Goal: Task Accomplishment & Management: Use online tool/utility

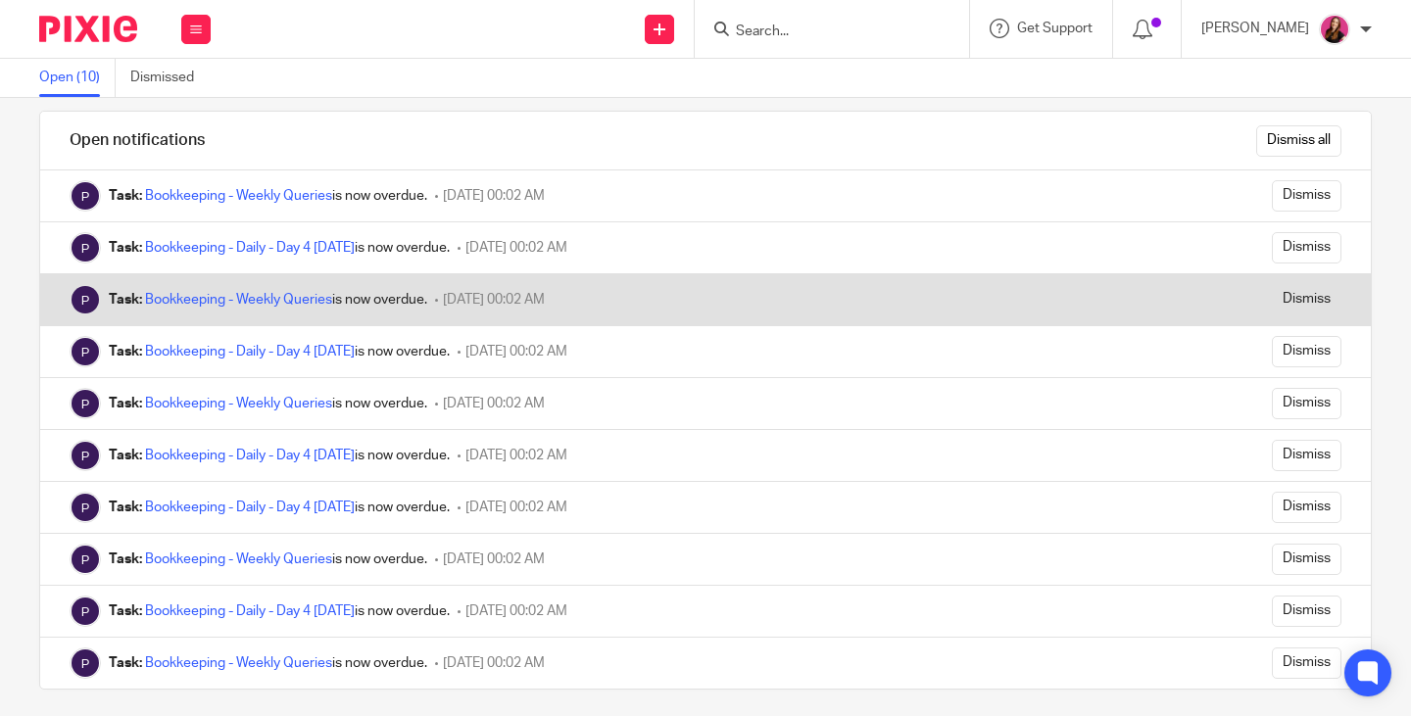
scroll to position [39, 0]
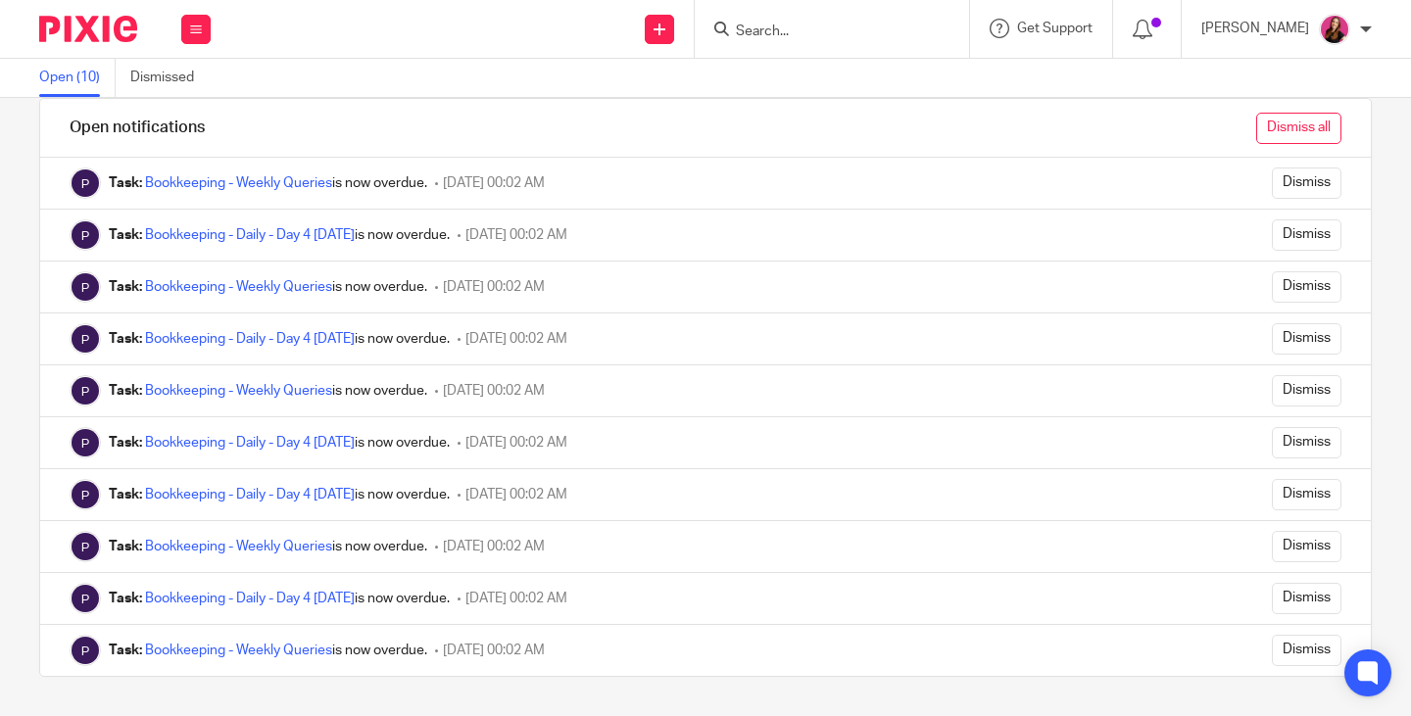
click at [1296, 130] on input "Dismiss all" at bounding box center [1299, 128] width 85 height 31
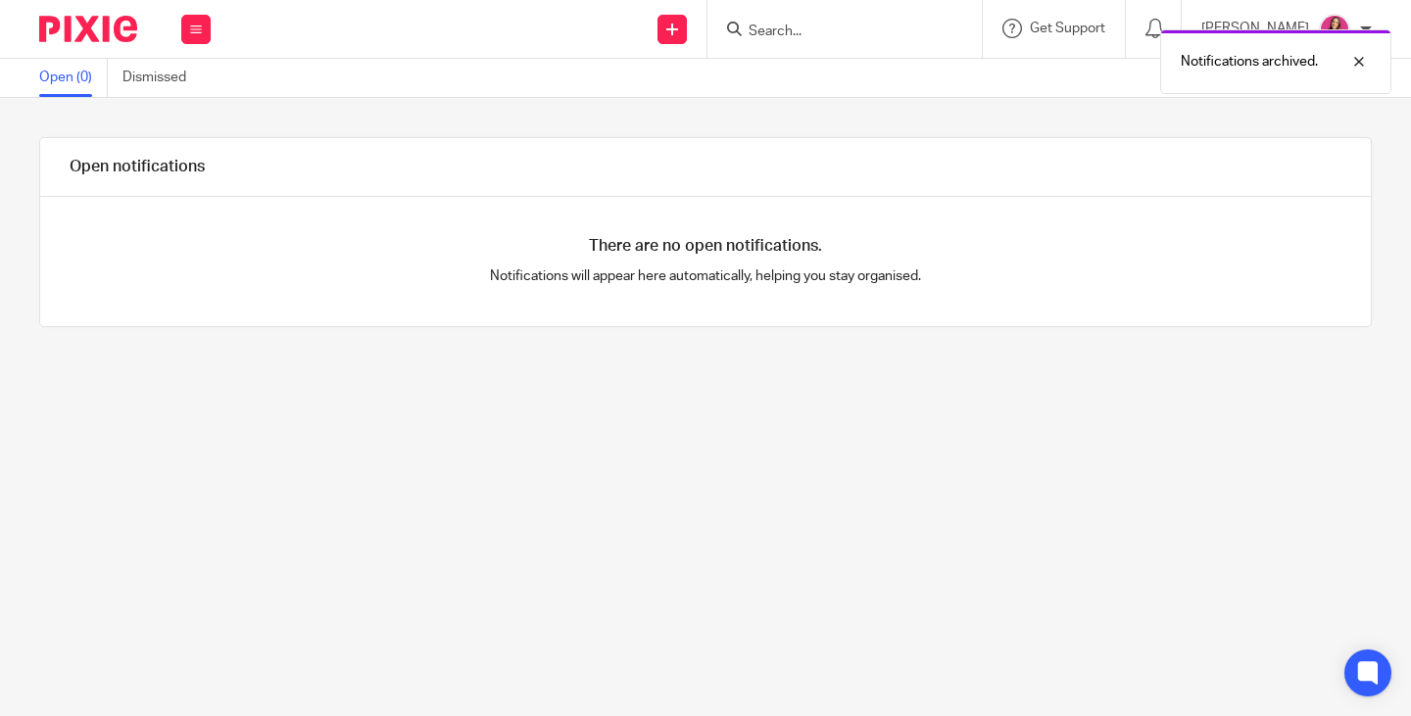
click at [180, 31] on div "Work Email Clients Team Reports Settings" at bounding box center [196, 29] width 69 height 58
click at [179, 90] on link "Work" at bounding box center [185, 91] width 31 height 14
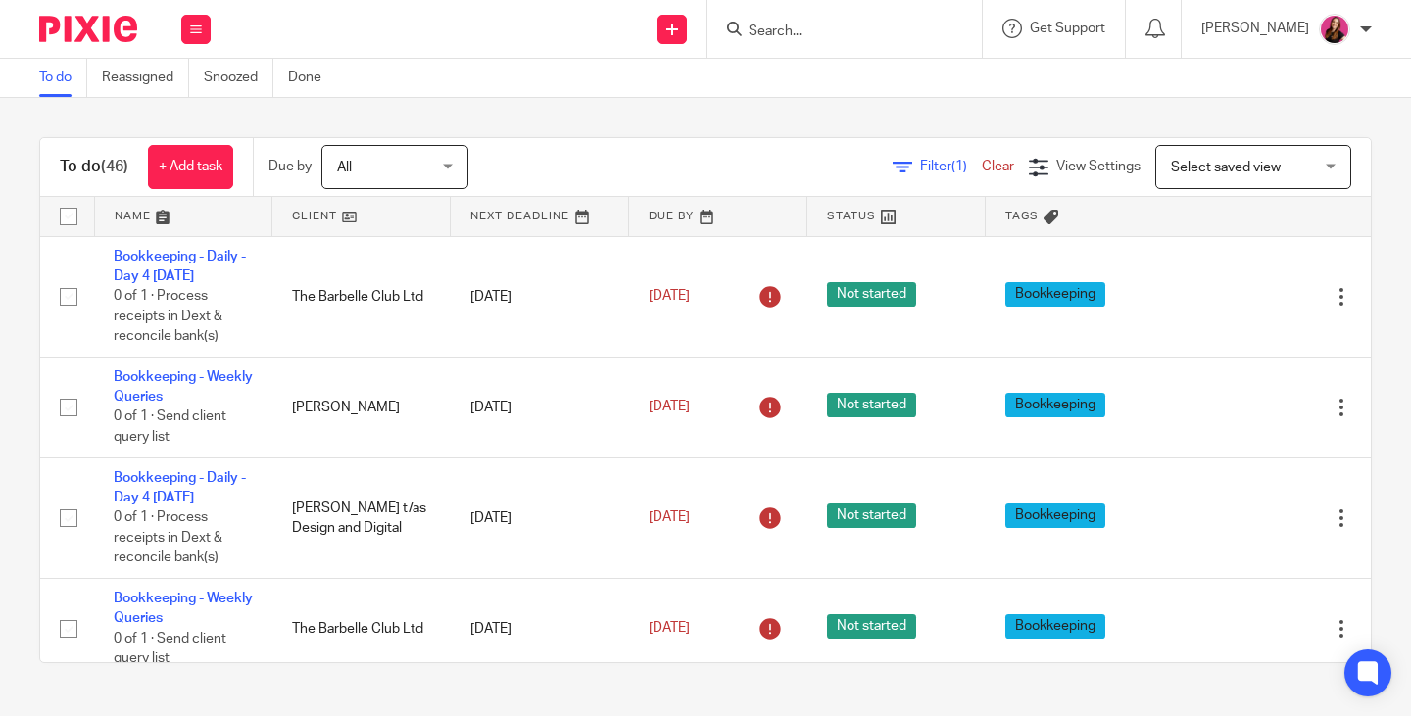
click at [865, 38] on input "Search" at bounding box center [835, 33] width 176 height 18
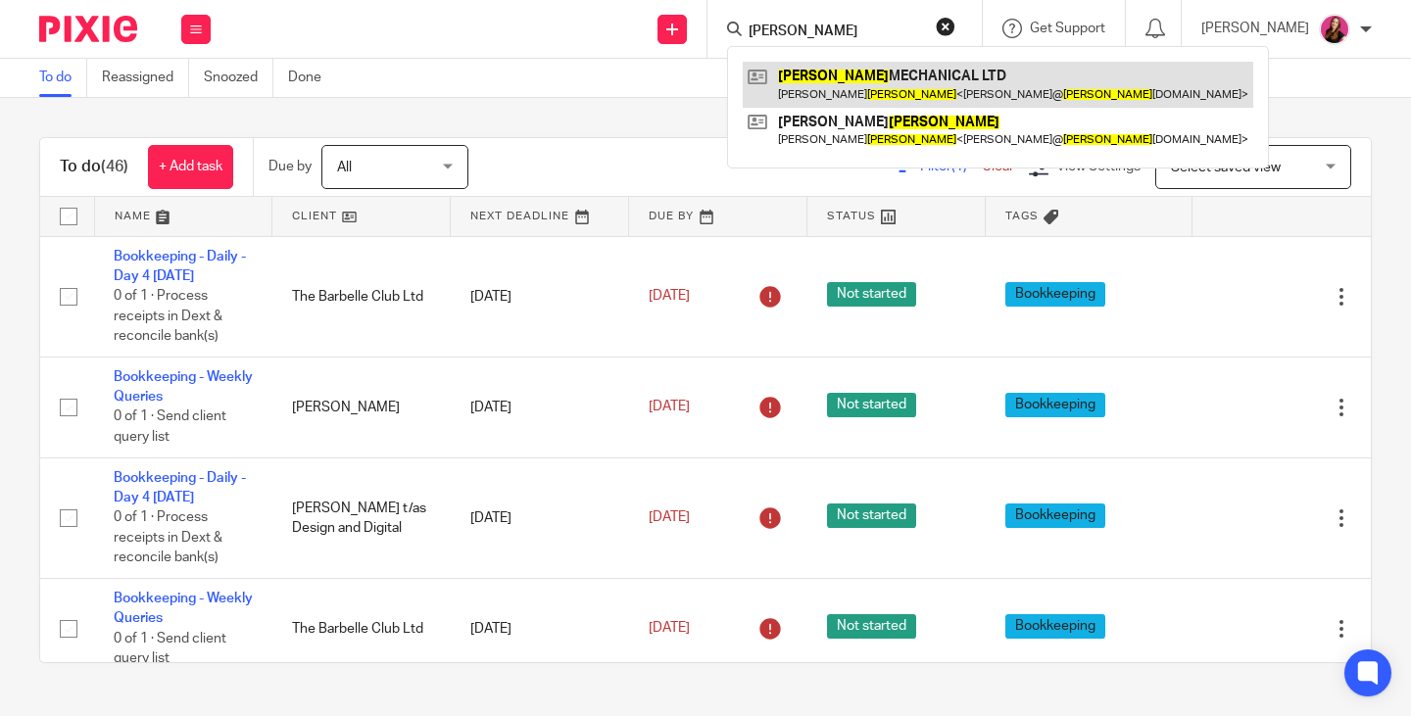
type input "allan"
click at [868, 87] on link at bounding box center [998, 84] width 511 height 45
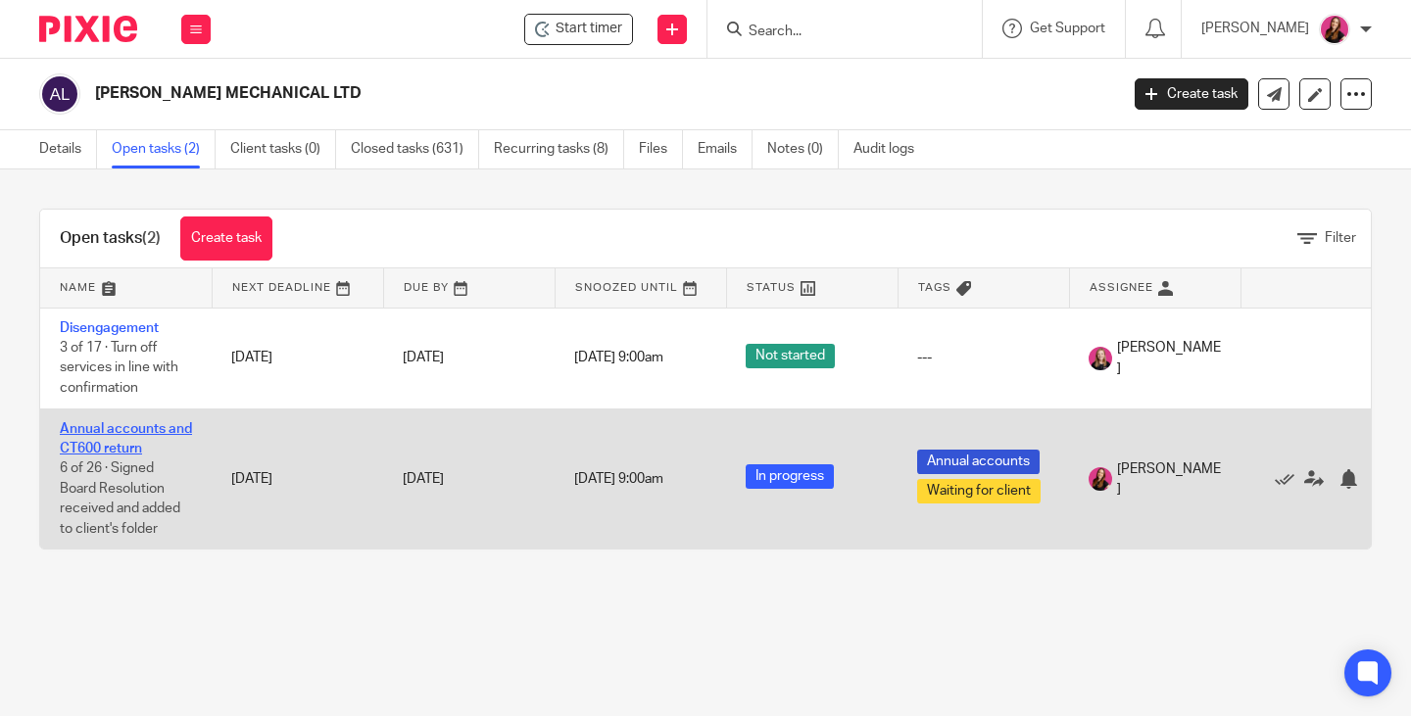
click at [126, 430] on link "Annual accounts and CT600 return" at bounding box center [126, 438] width 132 height 33
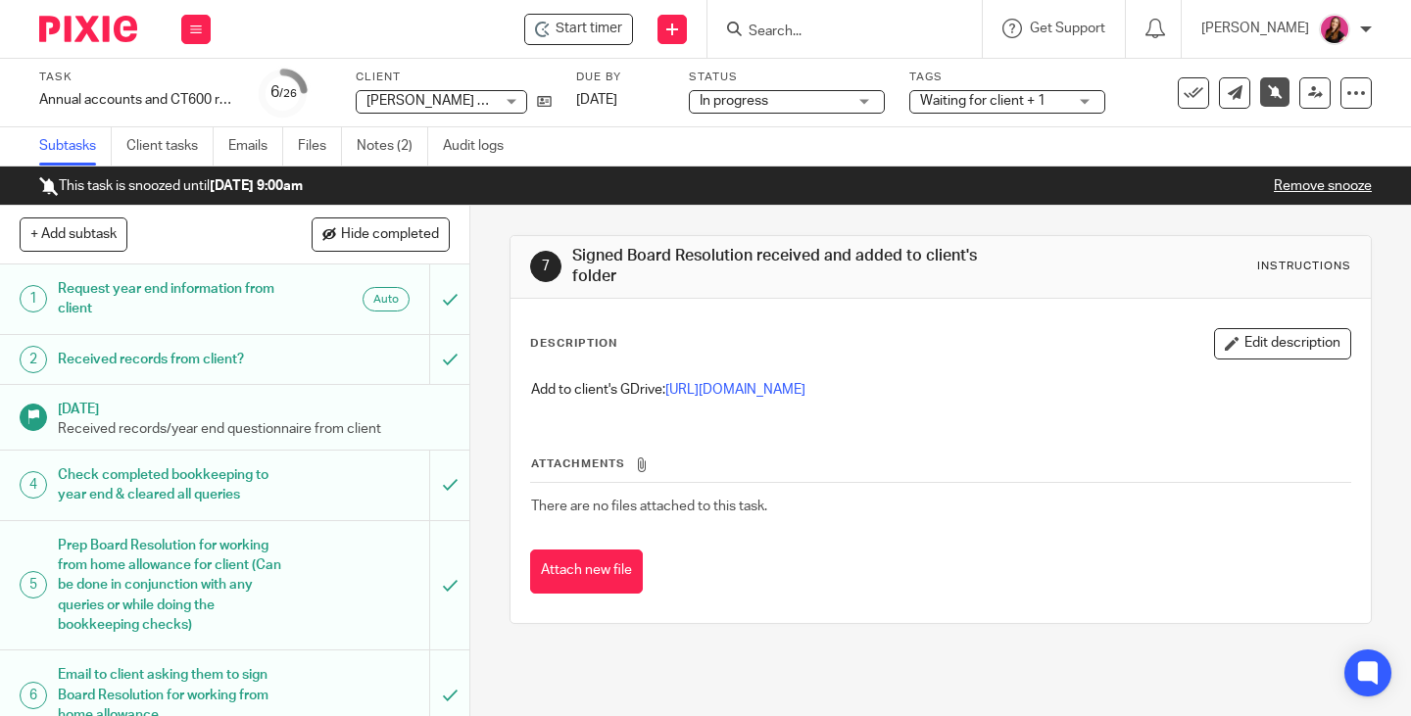
click at [395, 145] on link "Notes (2)" at bounding box center [393, 146] width 72 height 38
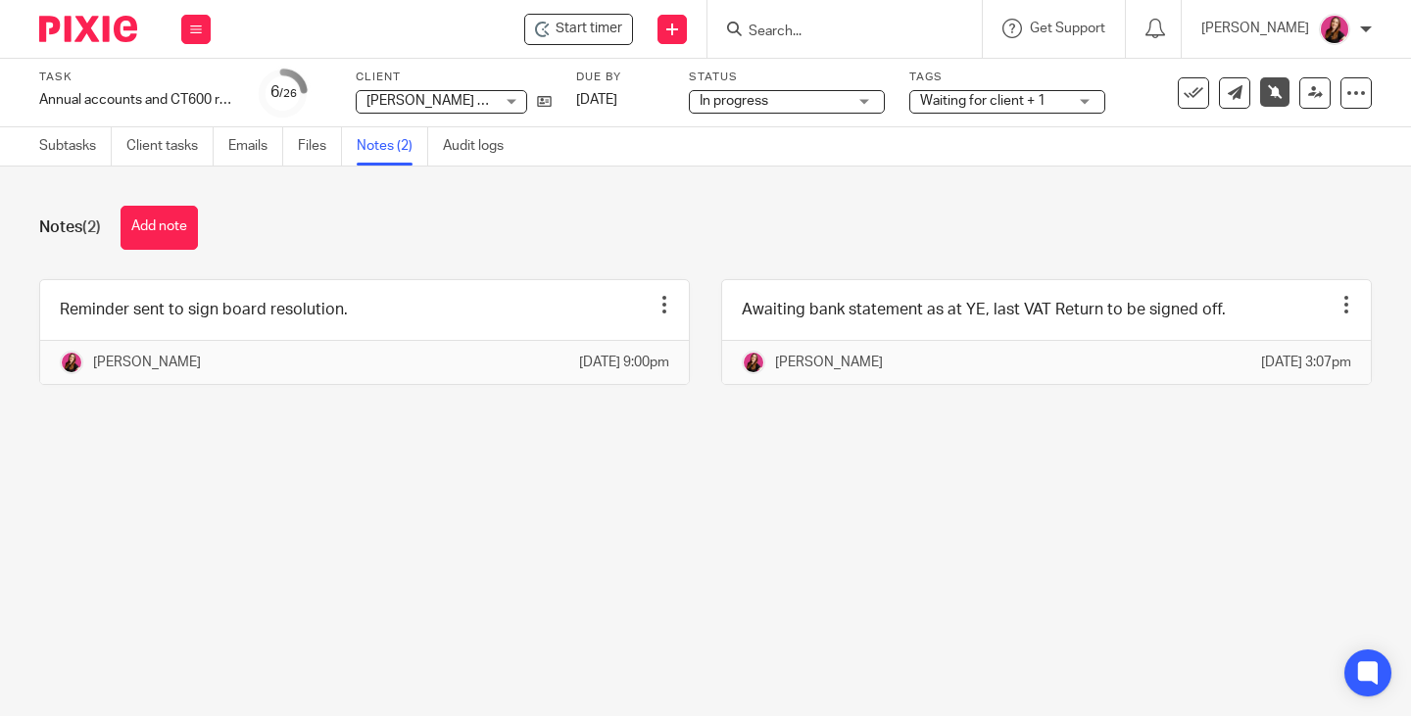
click at [194, 224] on button "Add note" at bounding box center [159, 228] width 77 height 44
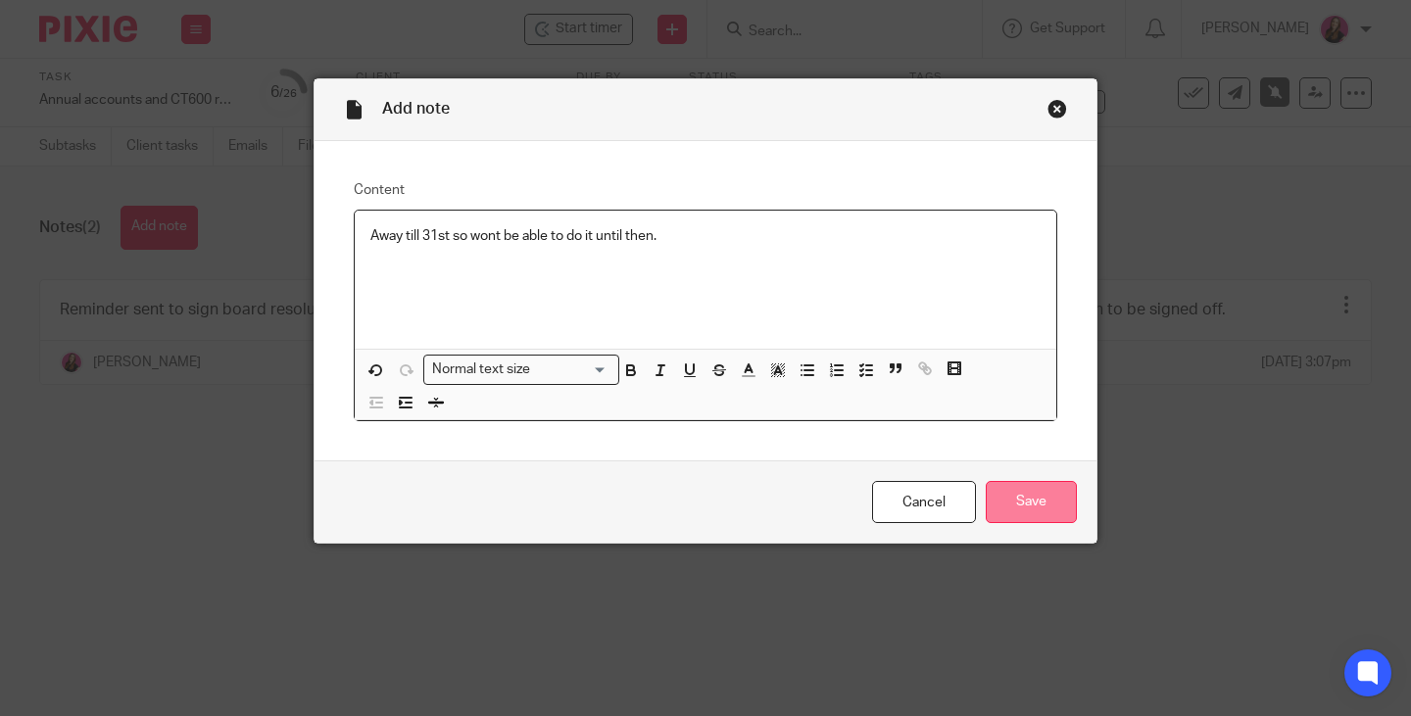
click at [1038, 515] on input "Save" at bounding box center [1031, 502] width 91 height 42
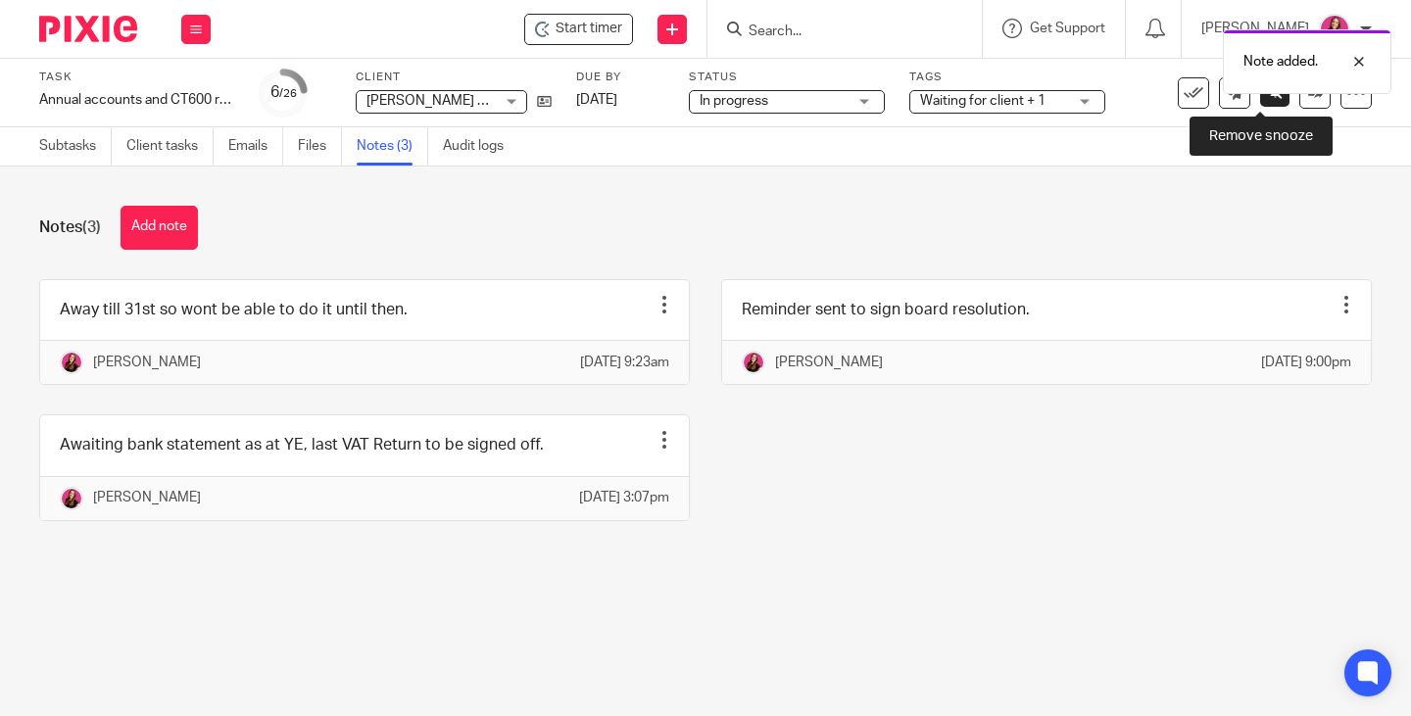
click at [1260, 105] on link at bounding box center [1274, 91] width 29 height 29
drag, startPoint x: 0, startPoint y: 0, endPoint x: 1250, endPoint y: 104, distance: 1254.0
click at [1259, 104] on button at bounding box center [1274, 92] width 31 height 31
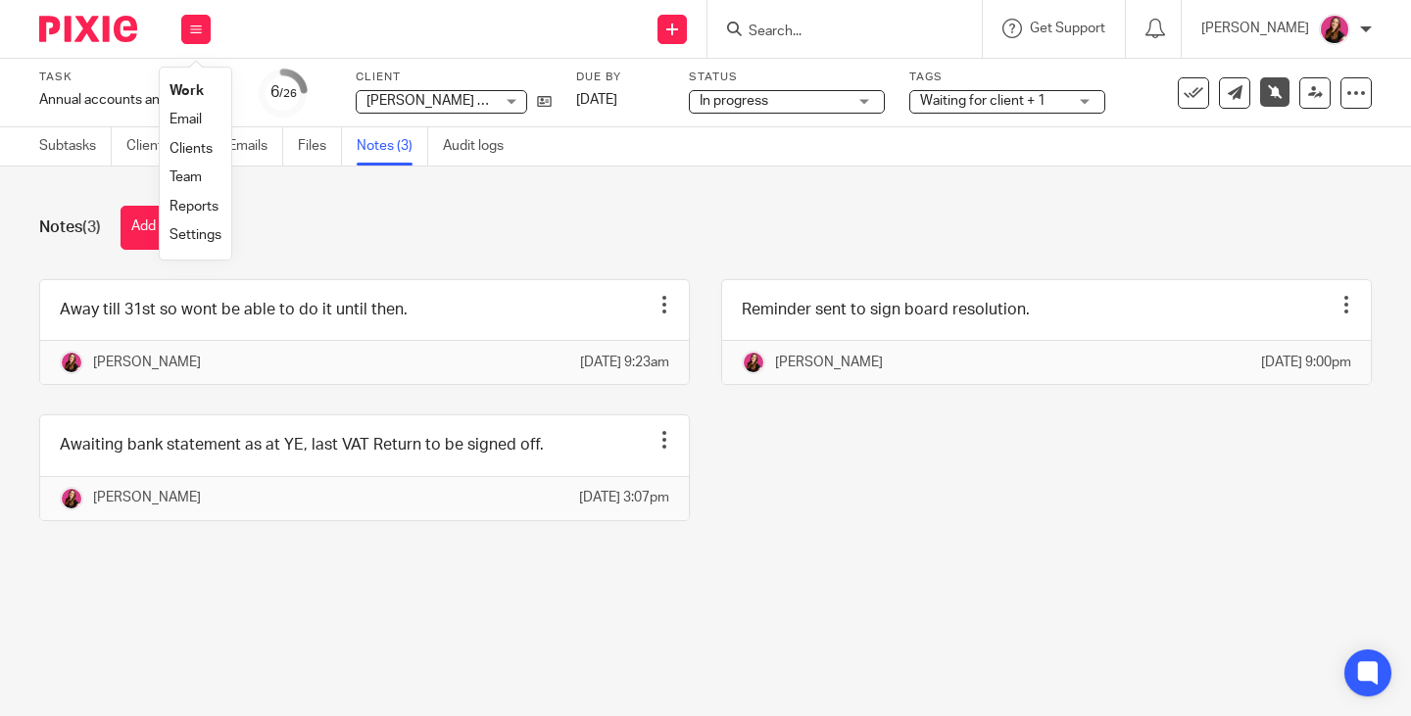
click at [194, 85] on link "Work" at bounding box center [187, 91] width 34 height 14
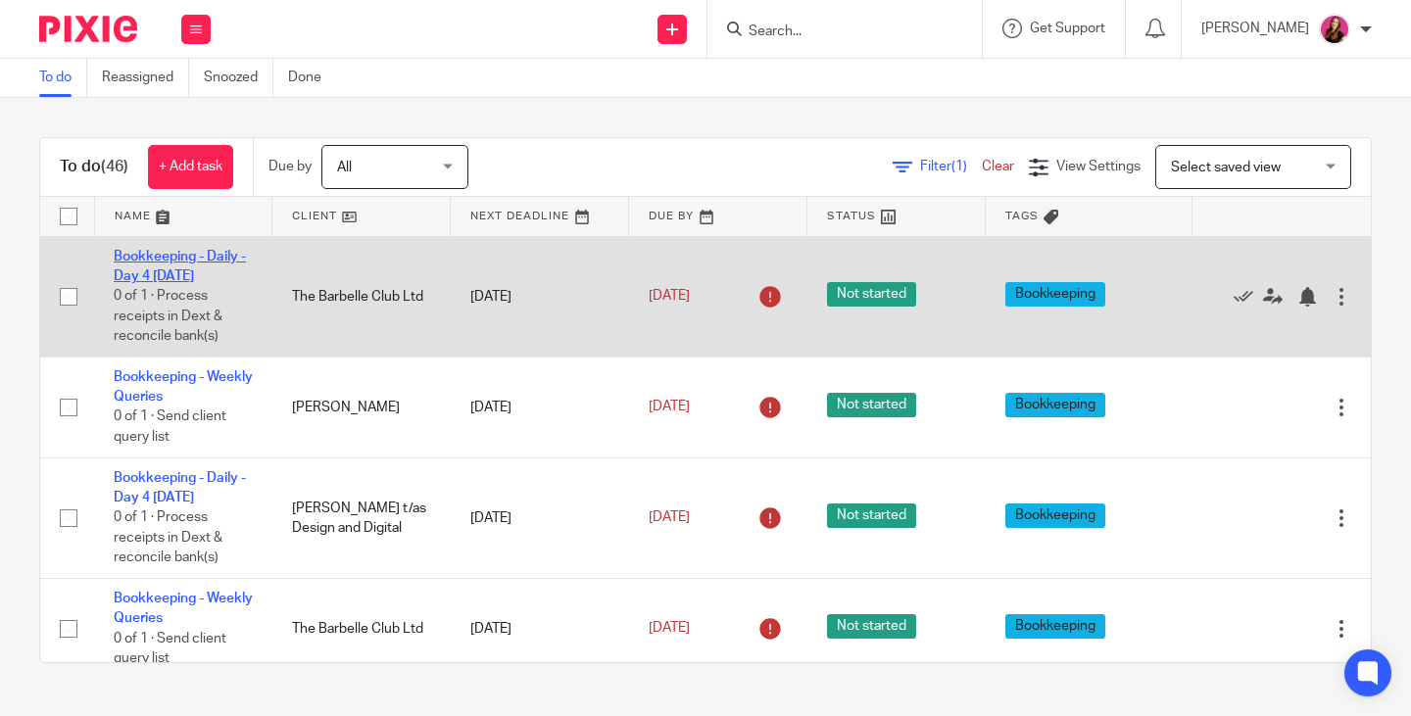
click at [174, 255] on link "Bookkeeping - Daily - Day 4 [DATE]" at bounding box center [180, 266] width 132 height 33
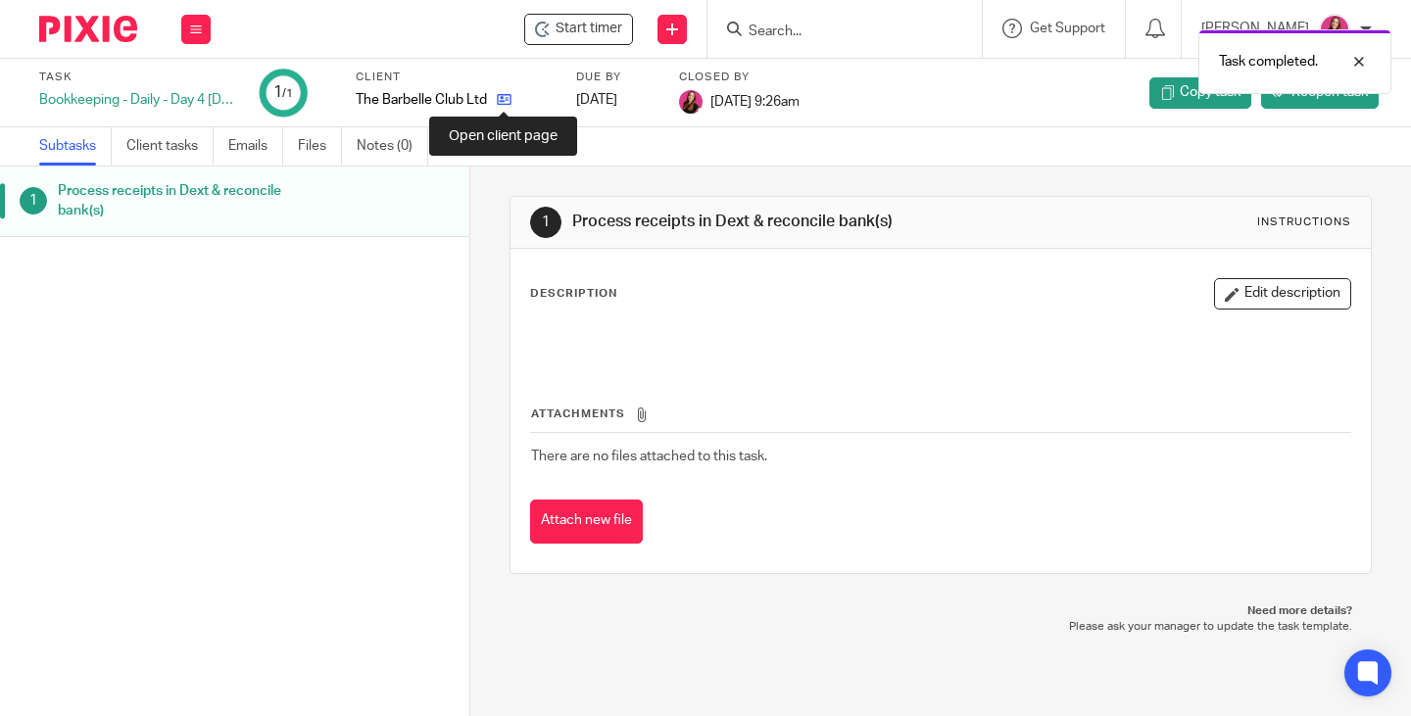
click at [498, 102] on icon at bounding box center [504, 99] width 15 height 15
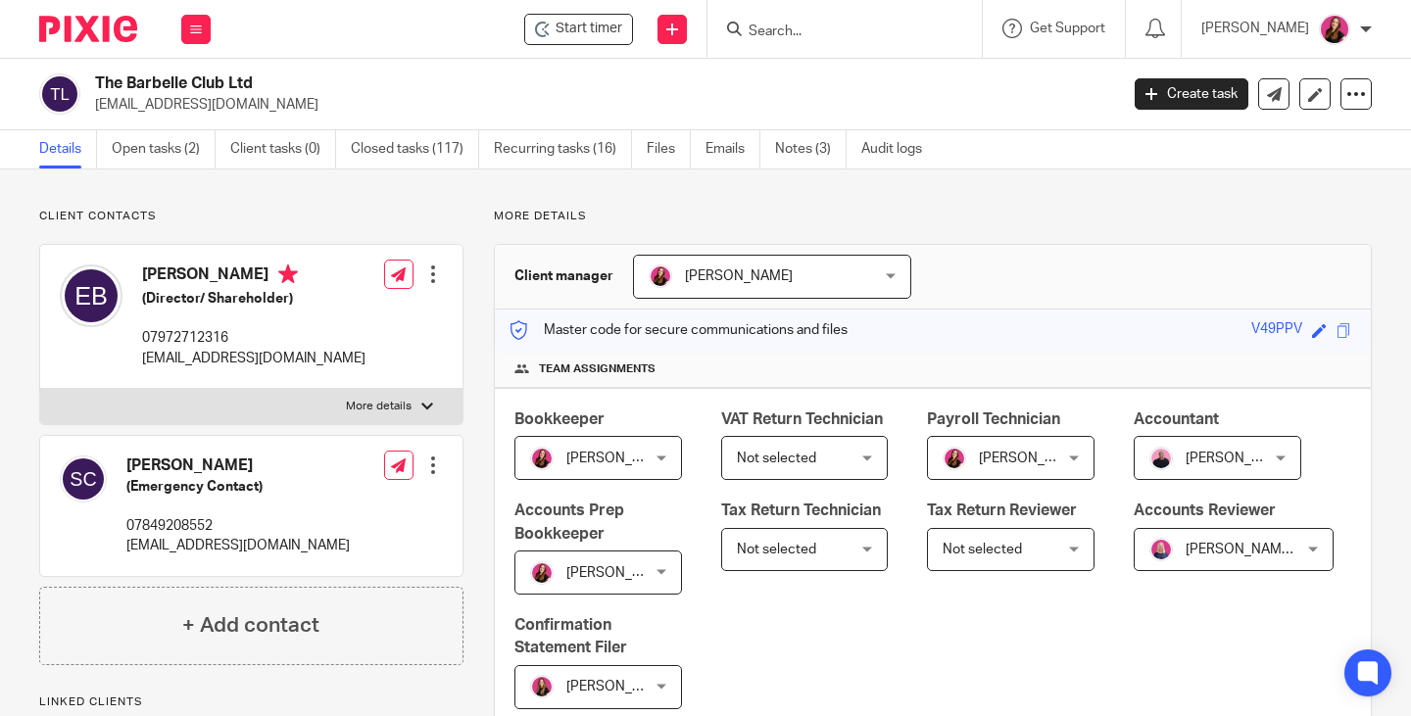
click at [151, 157] on link "Open tasks (2)" at bounding box center [164, 149] width 104 height 38
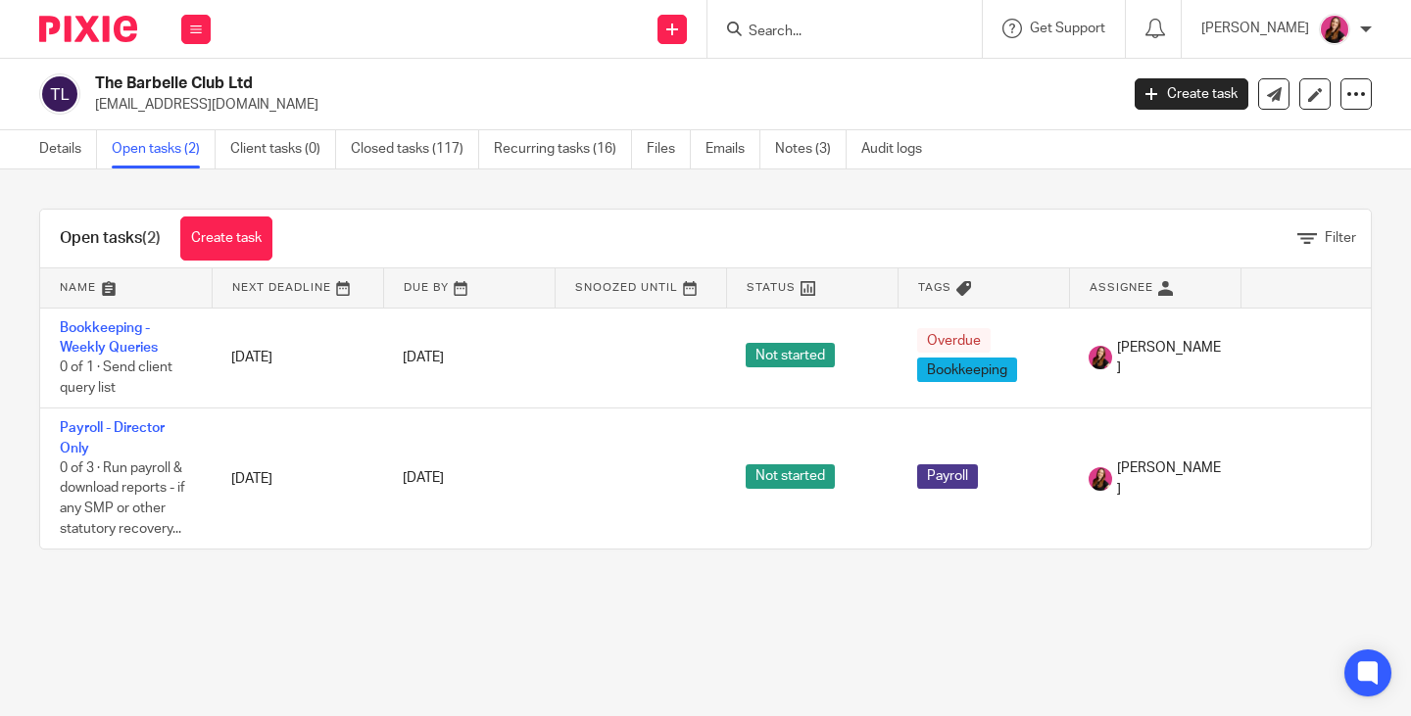
click at [116, 324] on link "Bookkeeping - Weekly Queries" at bounding box center [109, 337] width 98 height 33
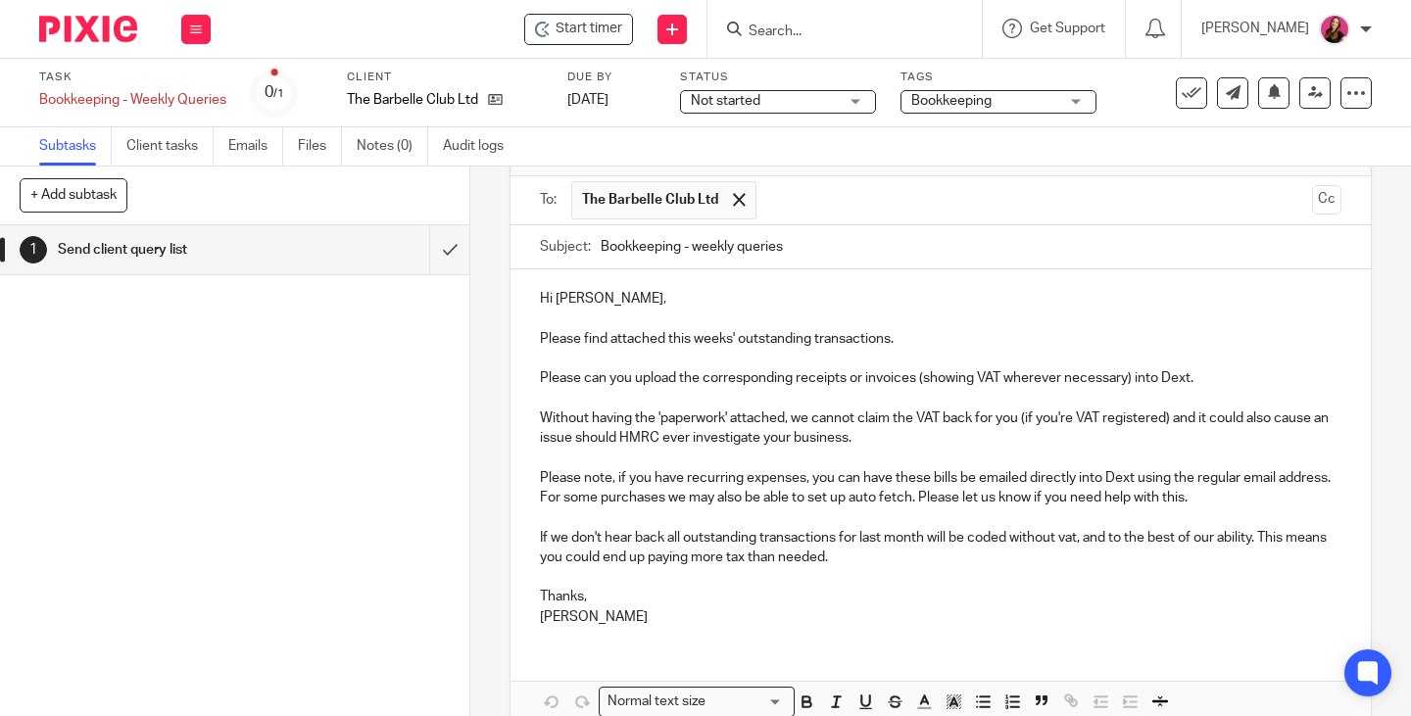
scroll to position [224, 0]
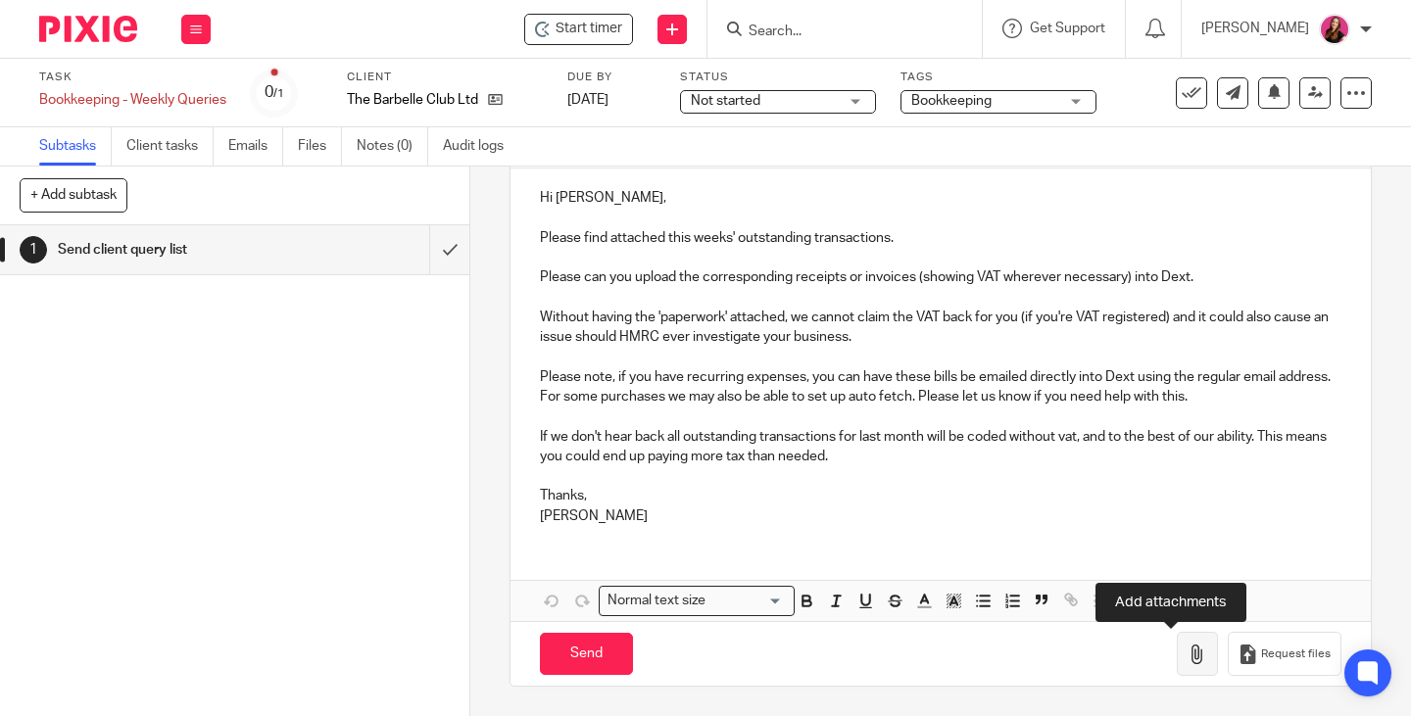
click at [1188, 659] on icon "button" at bounding box center [1198, 655] width 20 height 20
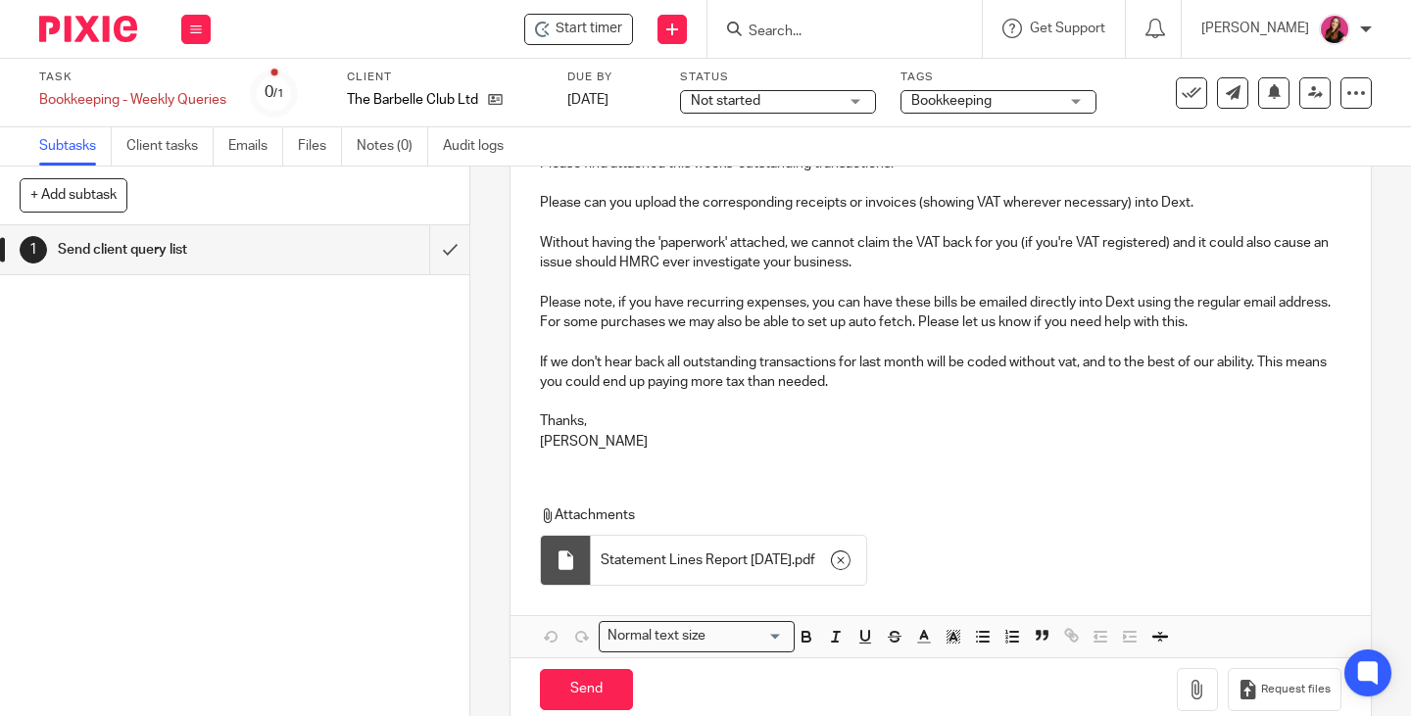
scroll to position [334, 0]
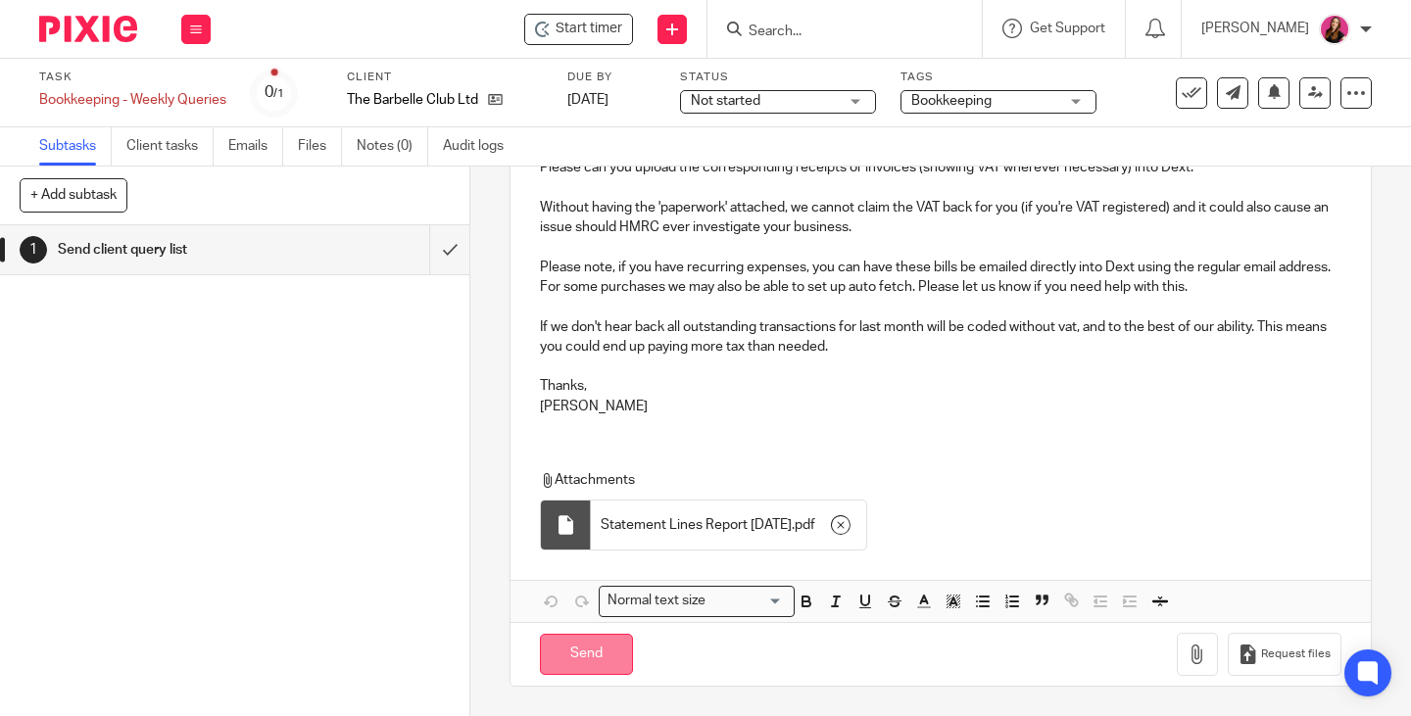
click at [580, 659] on input "Send" at bounding box center [586, 655] width 93 height 42
type input "Sent"
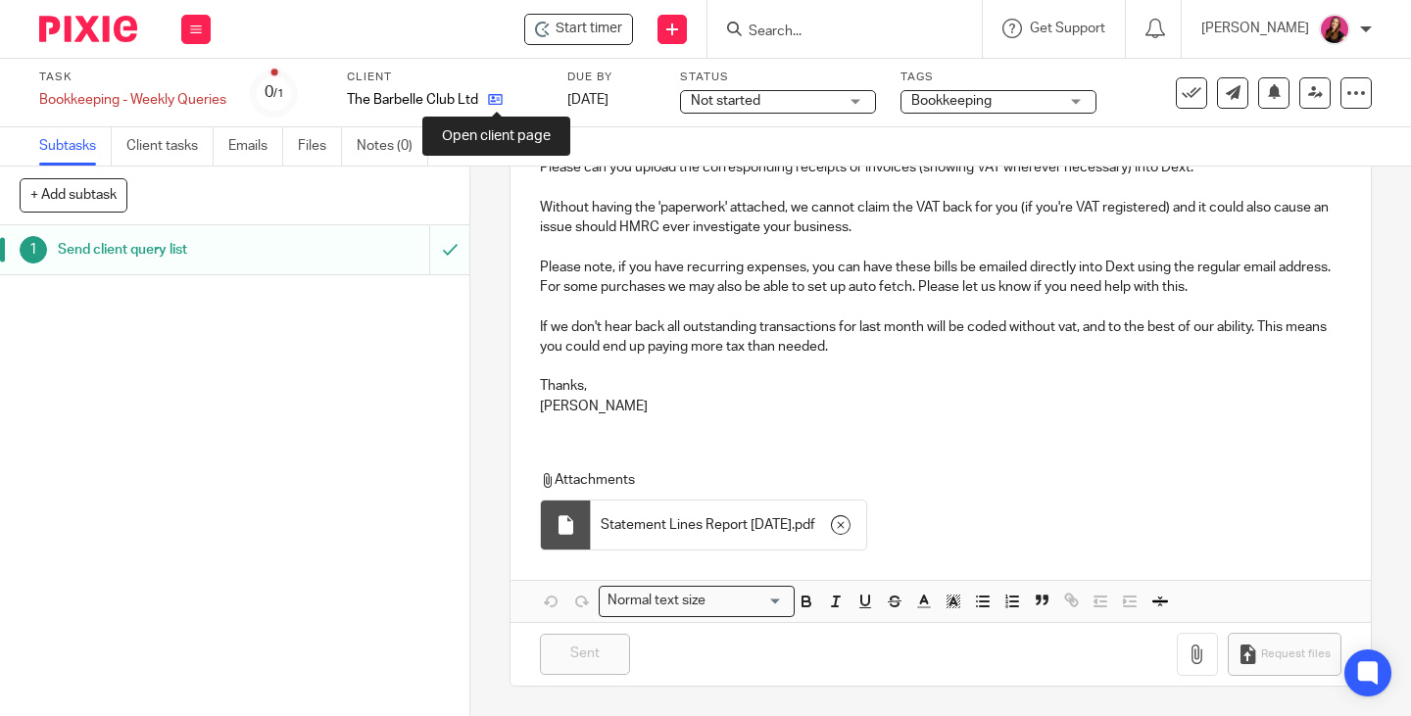
click at [503, 105] on icon at bounding box center [495, 99] width 15 height 15
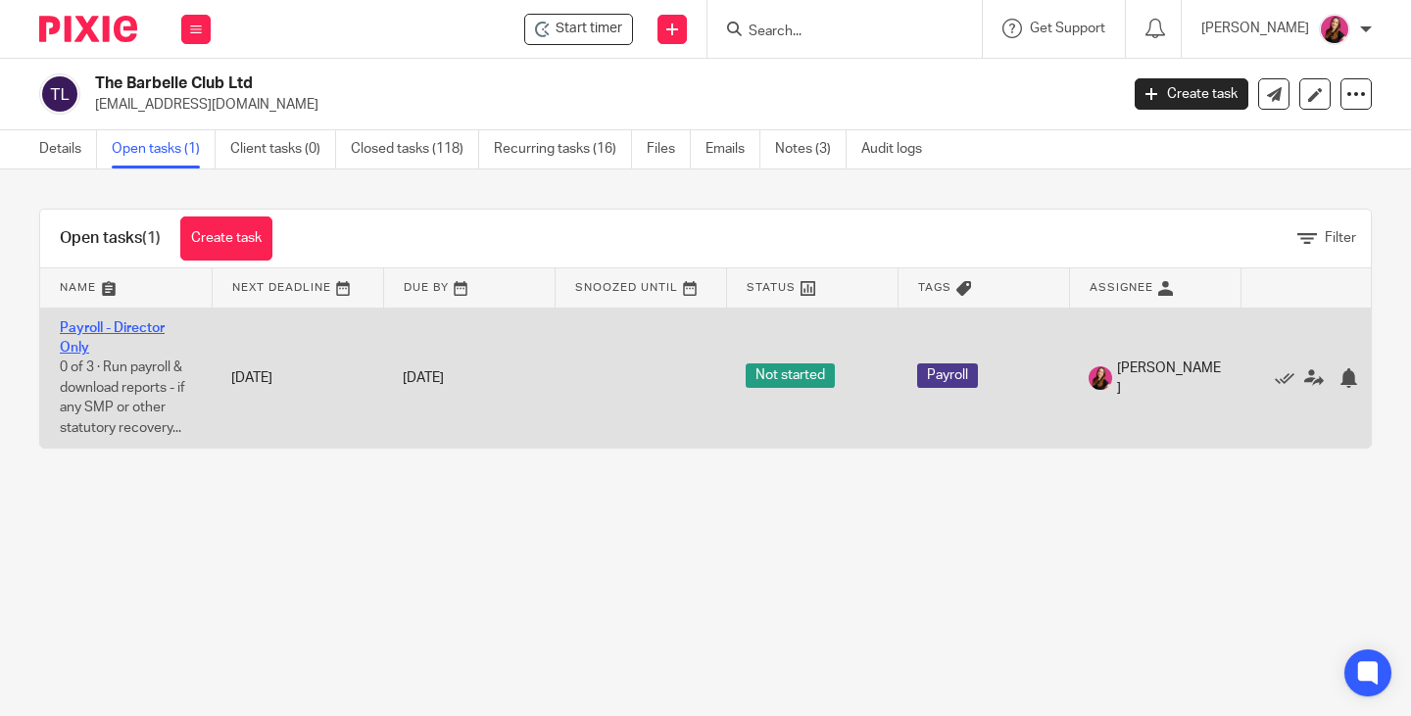
click at [81, 327] on link "Payroll - Director Only" at bounding box center [112, 337] width 105 height 33
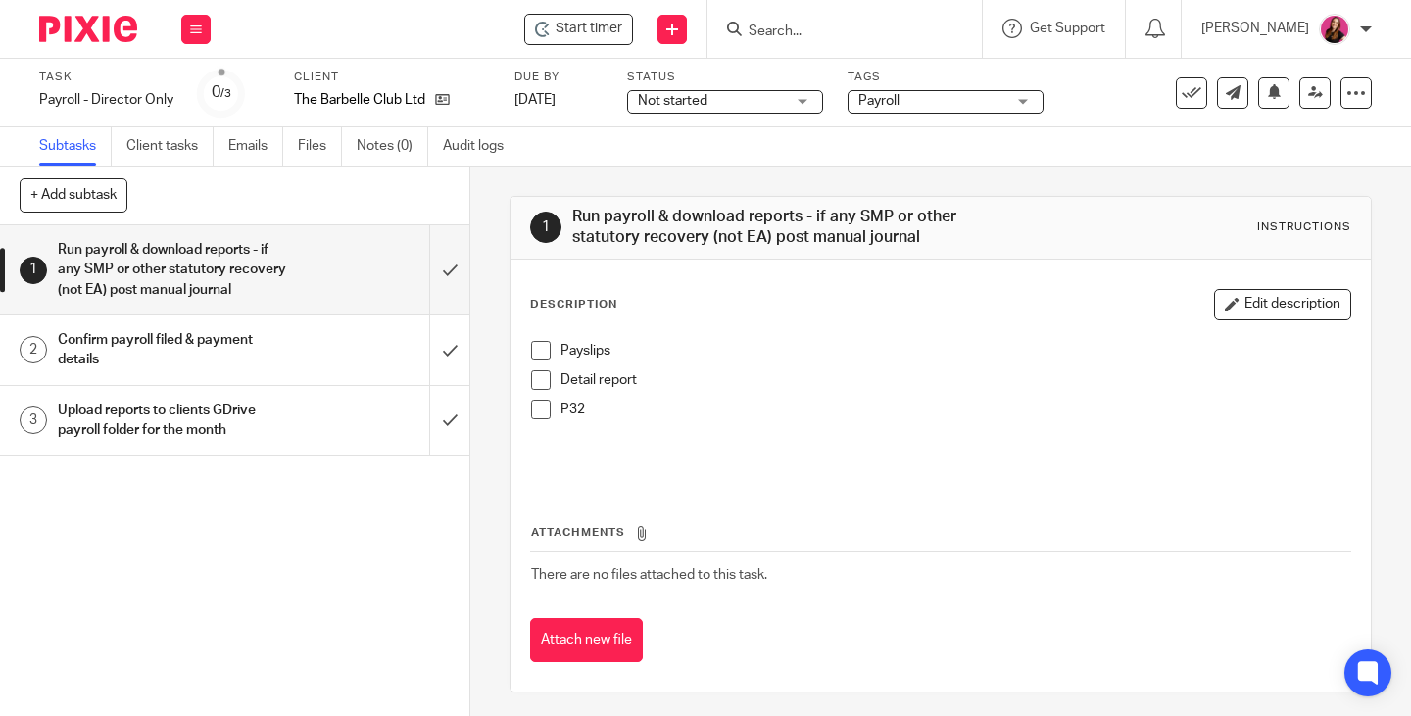
click at [535, 348] on span at bounding box center [541, 351] width 20 height 20
click at [533, 377] on span at bounding box center [541, 380] width 20 height 20
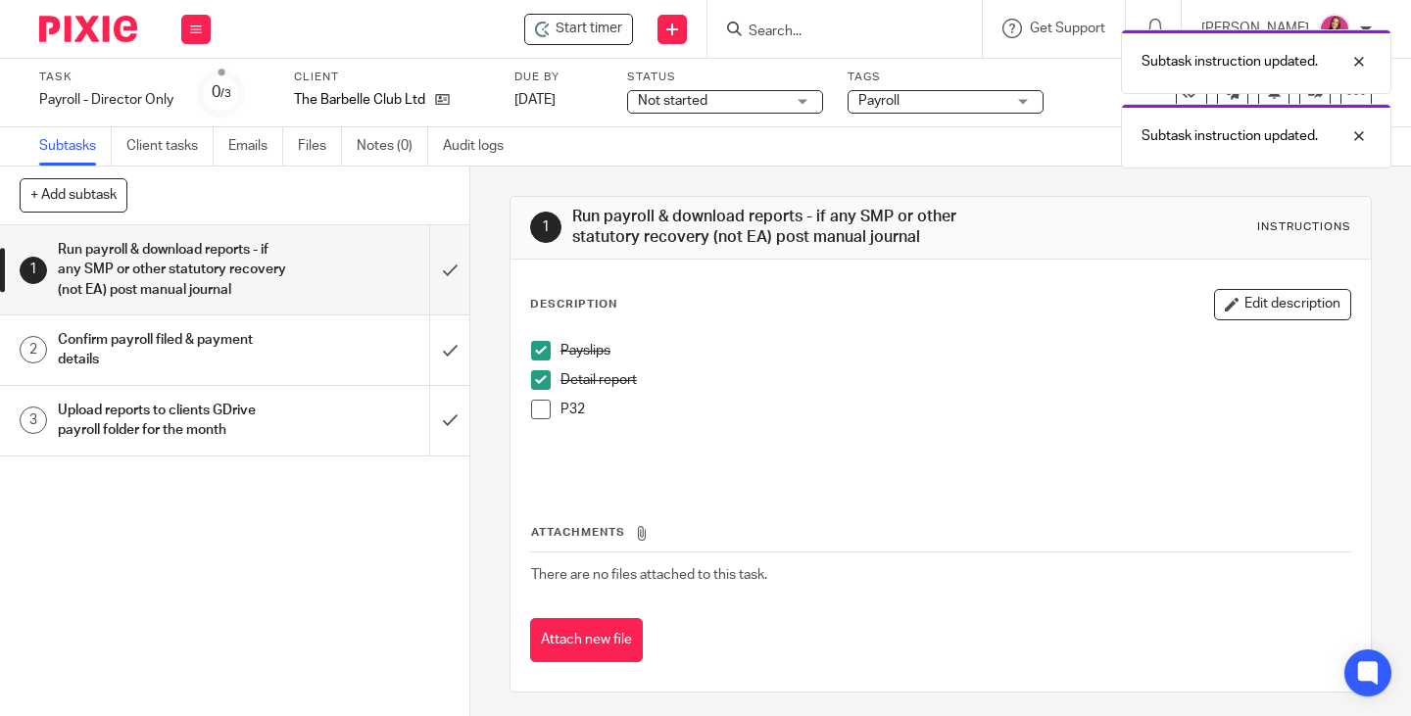
click at [533, 403] on span at bounding box center [541, 410] width 20 height 20
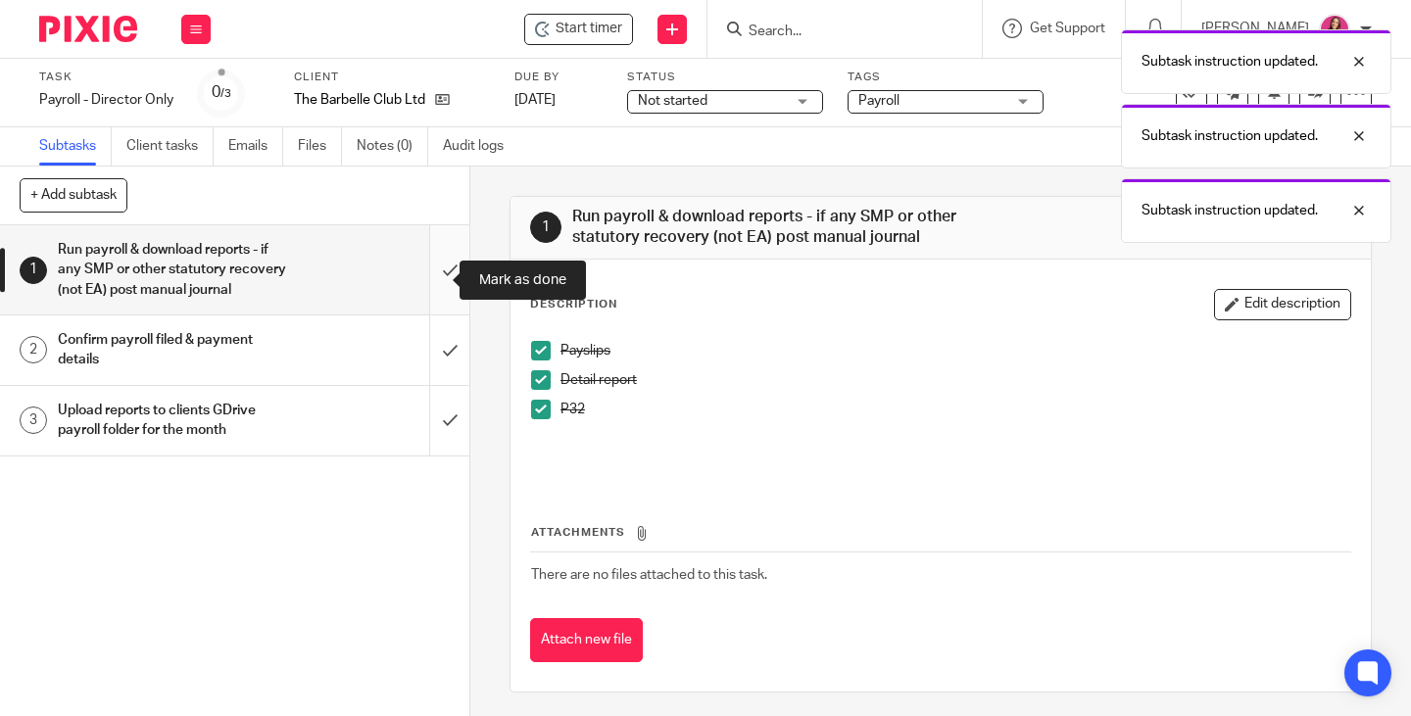
click at [428, 285] on input "submit" at bounding box center [234, 269] width 469 height 89
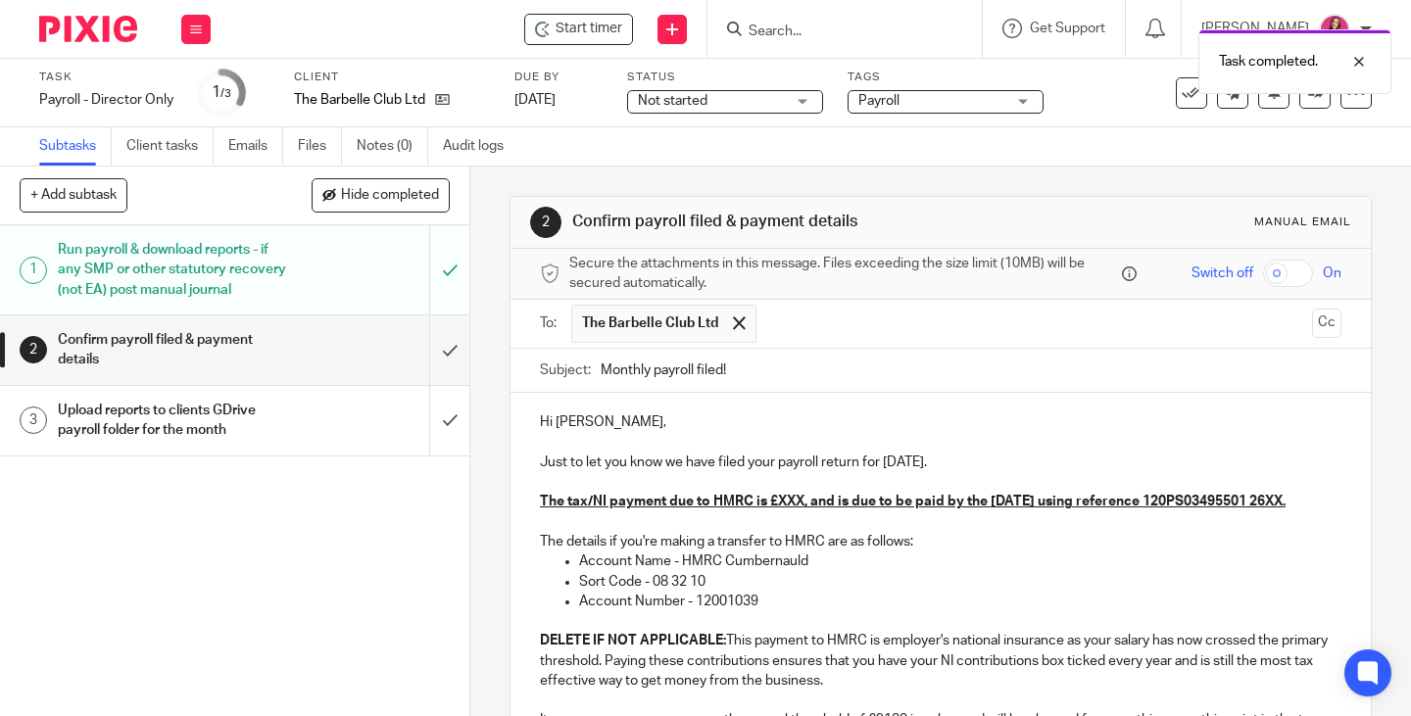
scroll to position [294, 0]
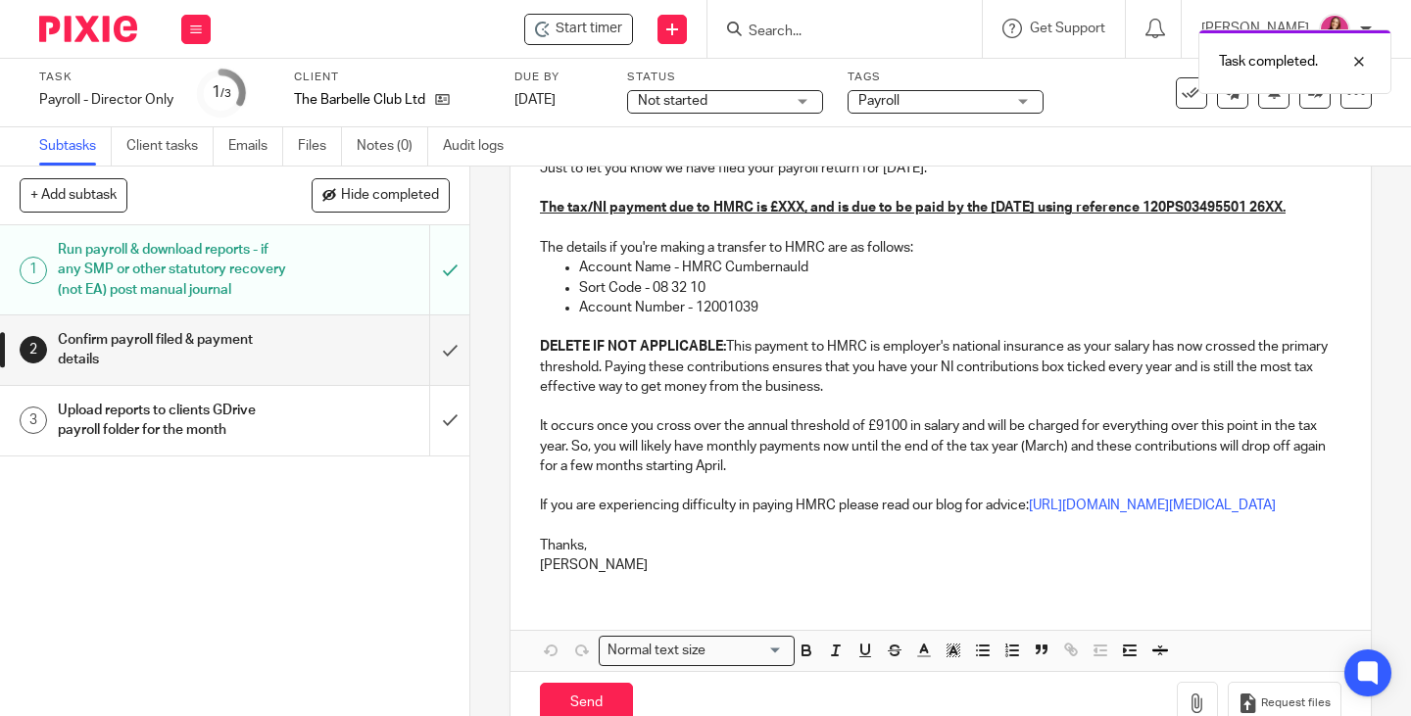
click at [1024, 182] on p "The tax/NI payment due to HMRC is £XXX, and is due to be paid by the 22nd Septe…" at bounding box center [941, 198] width 802 height 40
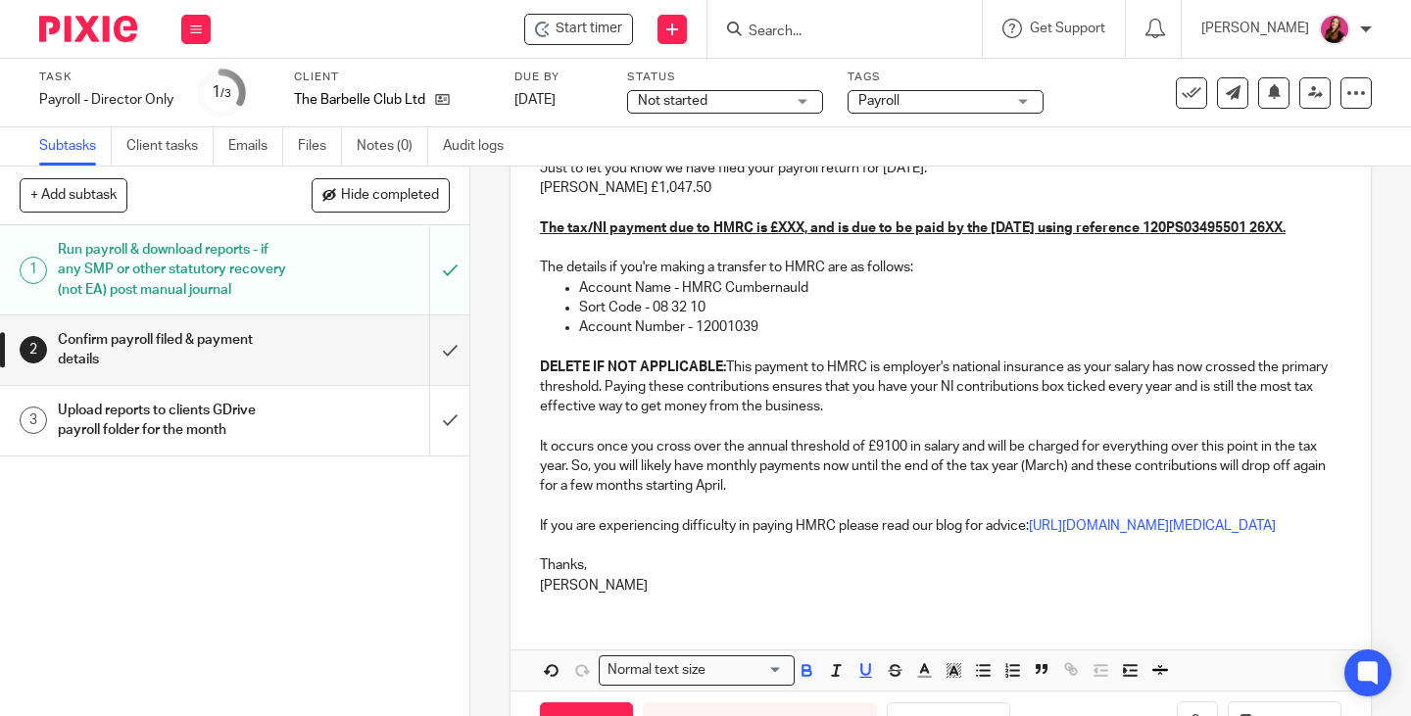
click at [796, 227] on u "The tax/NI payment due to HMRC is £XXX, and is due to be paid by the 22nd Septe…" at bounding box center [913, 229] width 746 height 14
click at [676, 235] on u "The tax/NI payment due to HMRC is £35.62, and is due to be paid by the 22nd Sep…" at bounding box center [917, 229] width 754 height 14
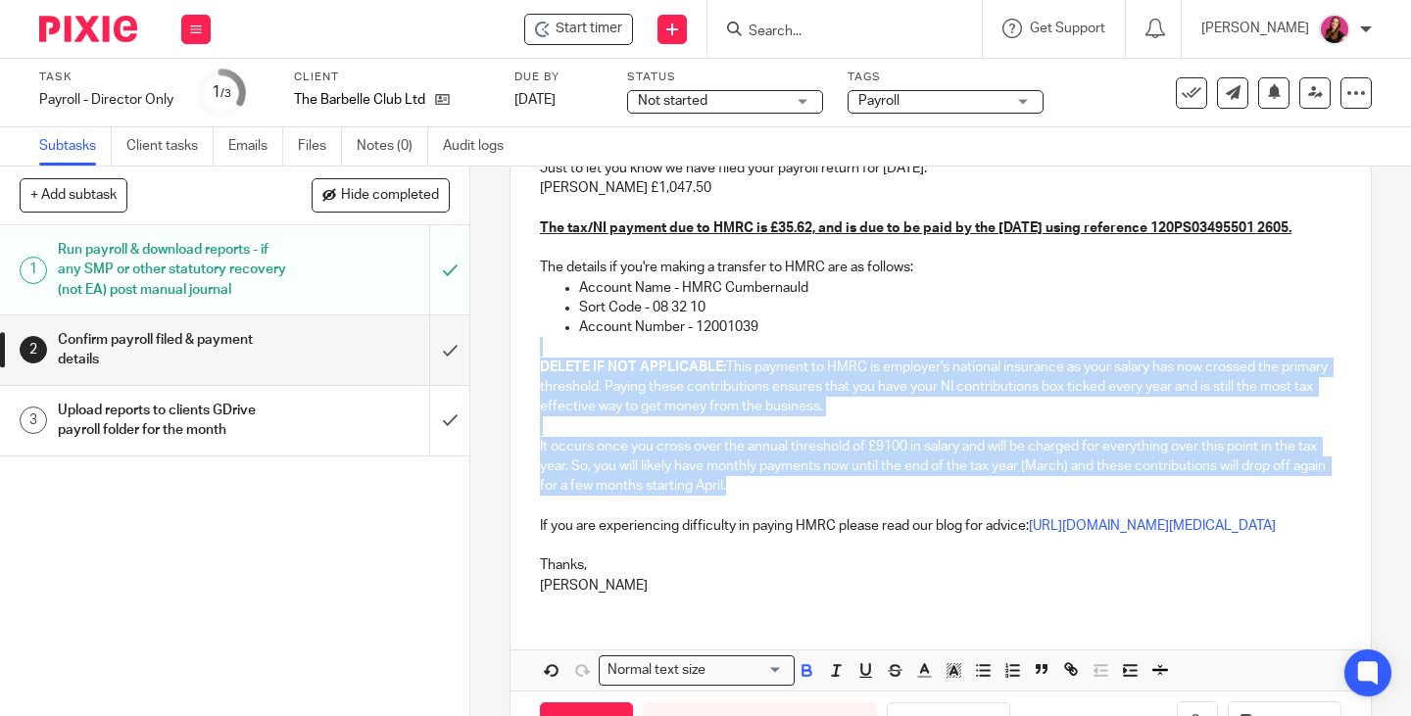
drag, startPoint x: 752, startPoint y: 491, endPoint x: 537, endPoint y: 372, distance: 245.2
click at [537, 372] on div "Hi Erin, Just to let you know we have filed your payroll return for August 2025…" at bounding box center [941, 354] width 861 height 511
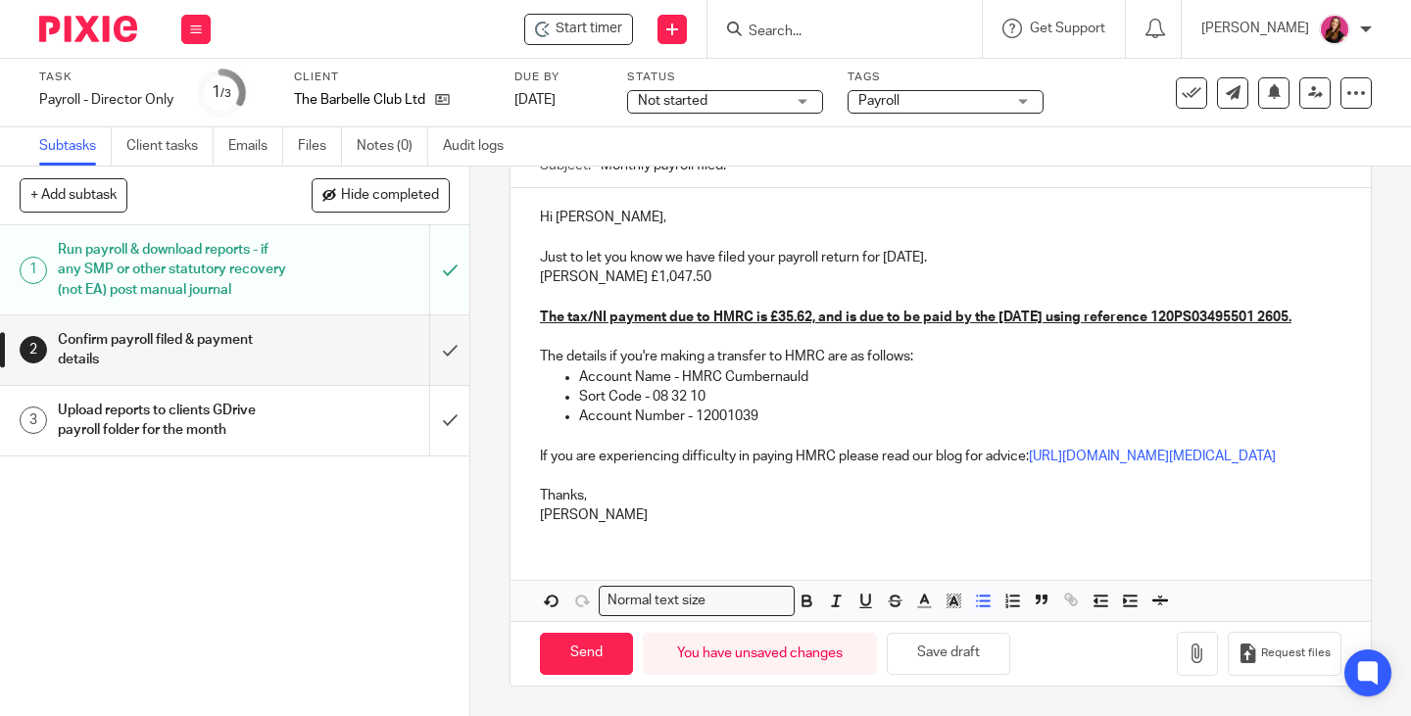
scroll to position [264, 0]
click at [585, 660] on input "Send" at bounding box center [586, 654] width 93 height 42
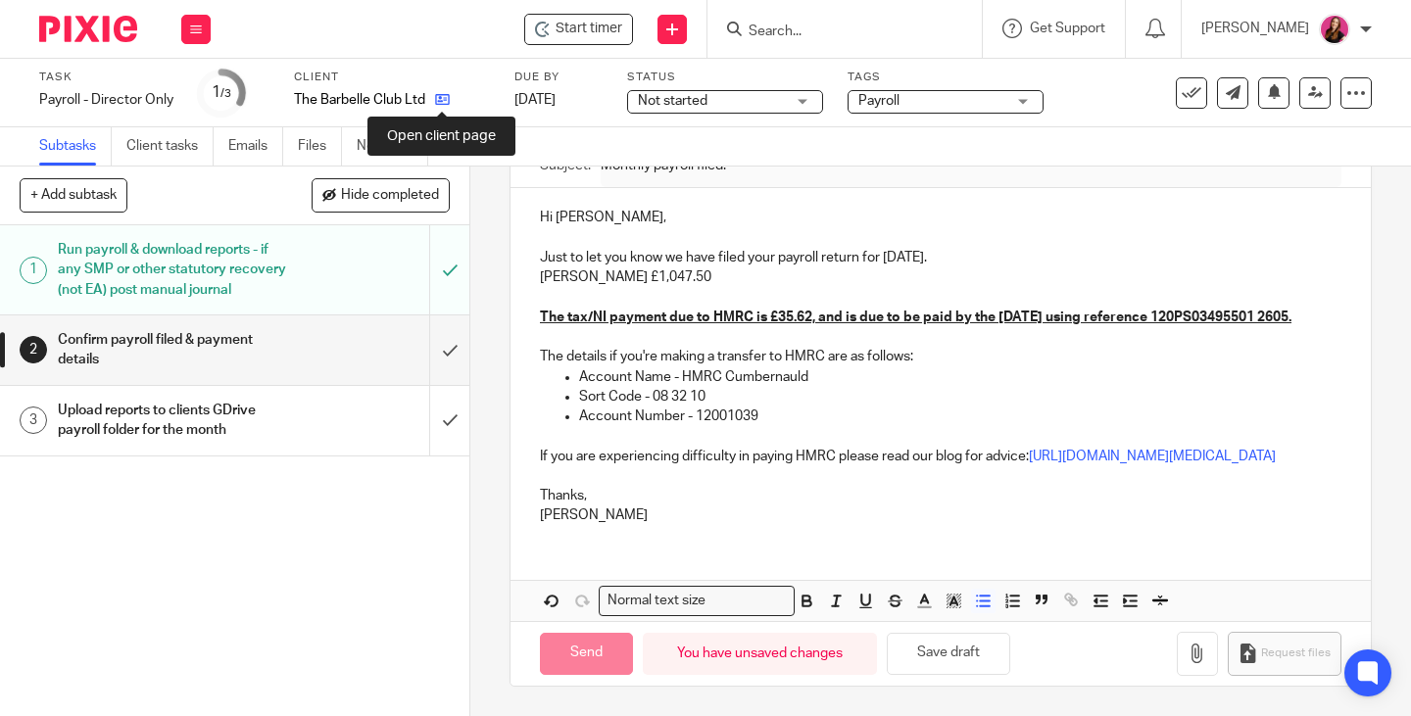
type input "Sent"
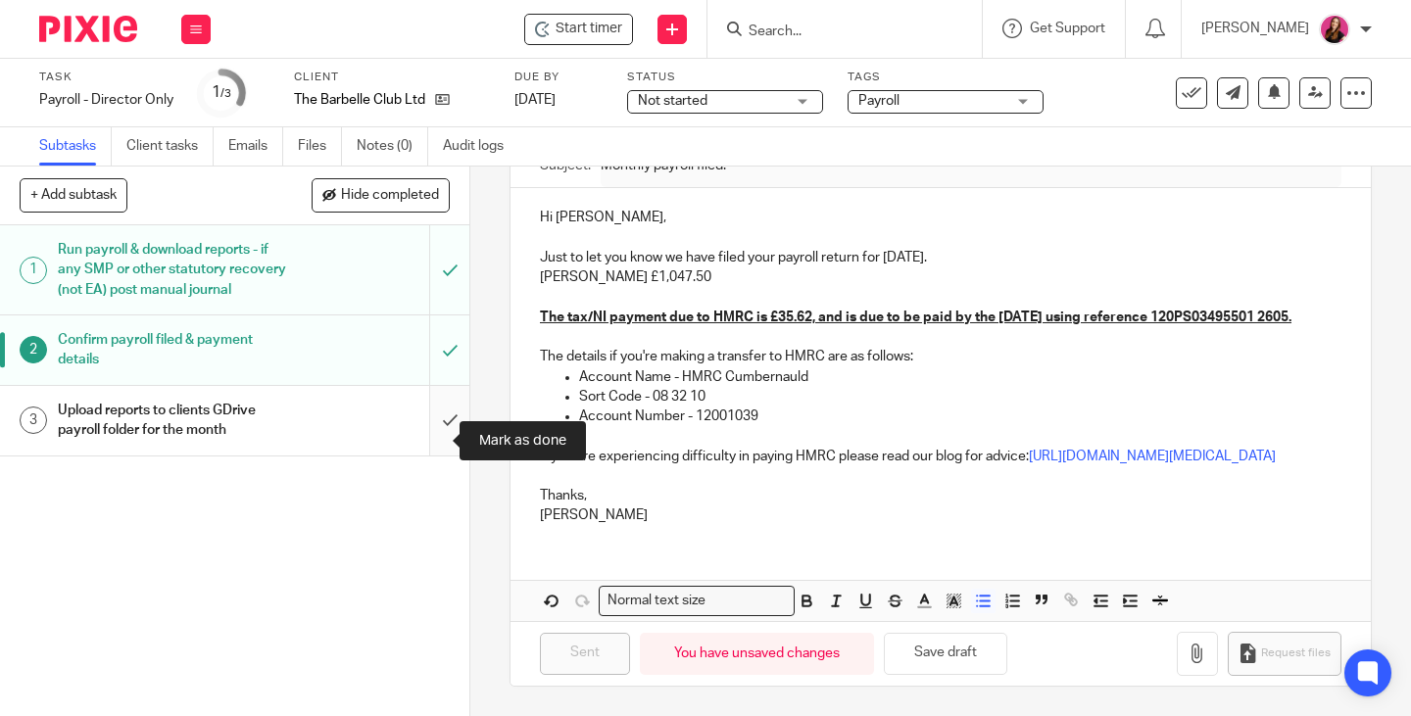
click at [430, 443] on input "submit" at bounding box center [234, 421] width 469 height 70
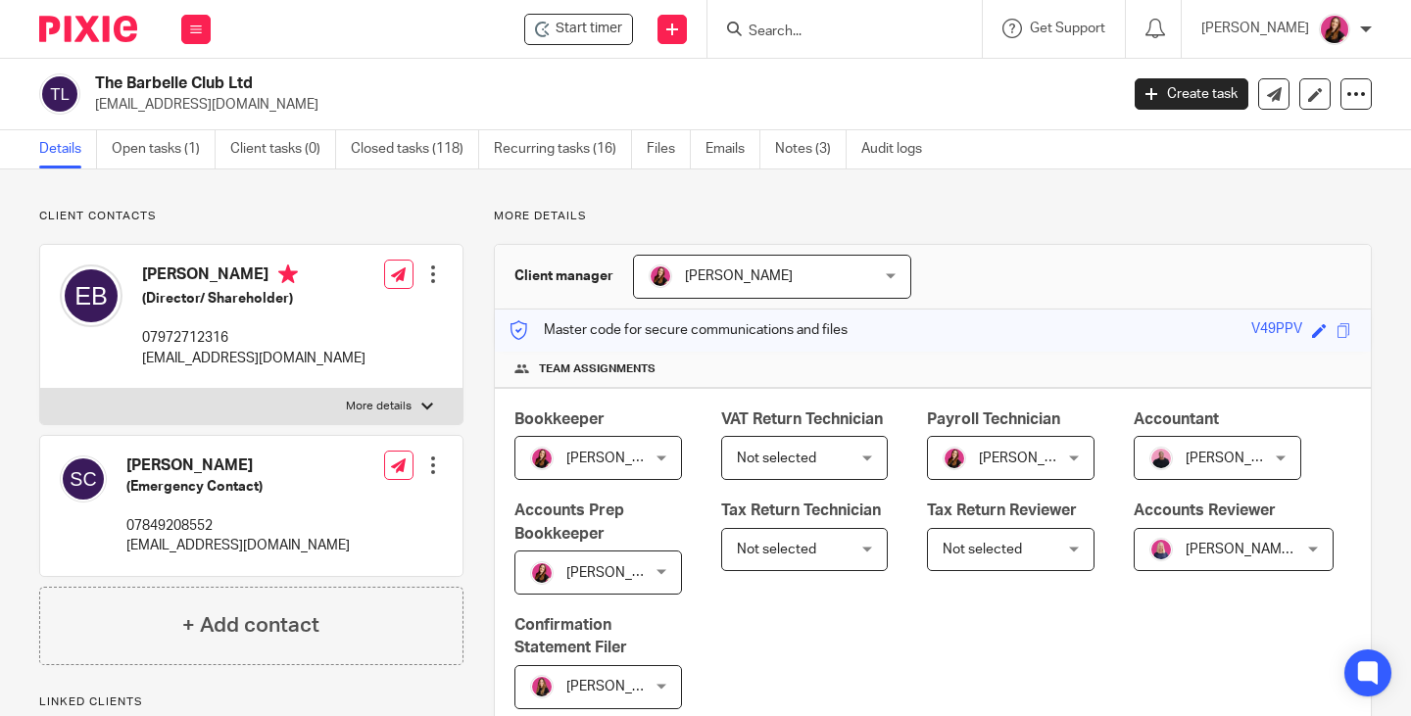
scroll to position [490, 0]
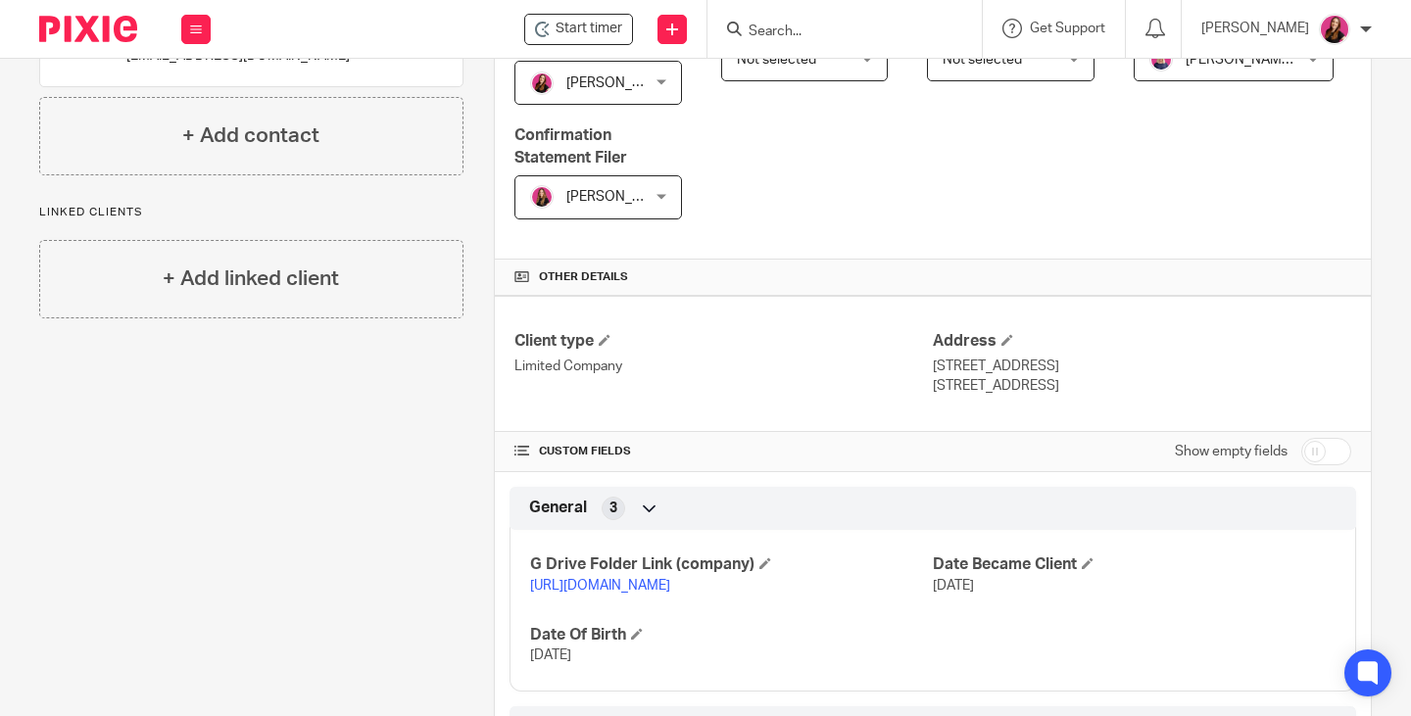
click at [620, 596] on p "[URL][DOMAIN_NAME]" at bounding box center [731, 586] width 403 height 20
click at [670, 593] on link "[URL][DOMAIN_NAME]" at bounding box center [600, 586] width 140 height 14
